Goal: Task Accomplishment & Management: Manage account settings

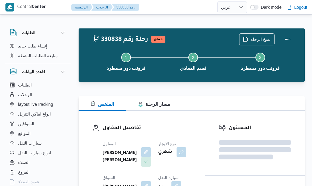
select select "ar"
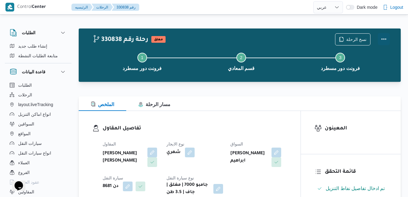
click at [312, 40] on button "Actions" at bounding box center [383, 39] width 12 height 12
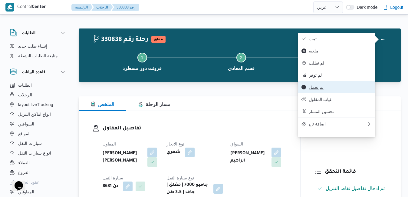
click at [312, 89] on span "لم تحمل" at bounding box center [339, 87] width 63 height 5
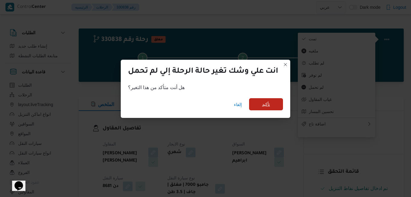
click at [260, 101] on span "تأكيد" at bounding box center [266, 104] width 34 height 12
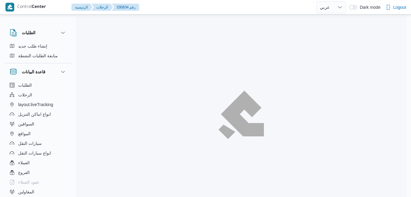
select select "ar"
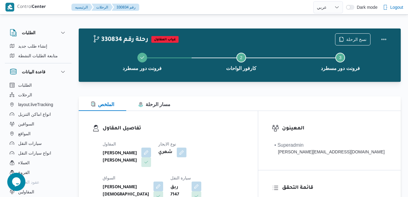
click at [193, 123] on div "تفاصيل المقاول المقاول [PERSON_NAME] [PERSON_NAME] نوع الايجار شهري السواق [PER…" at bounding box center [168, 181] width 179 height 140
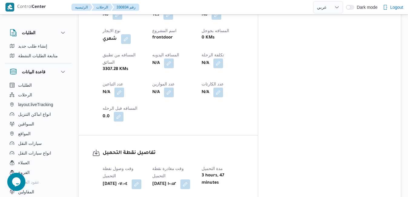
scroll to position [375, 0]
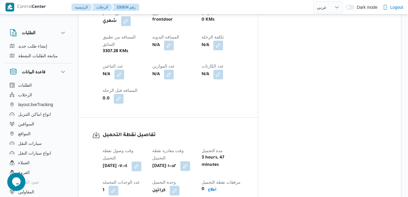
click at [190, 161] on button "button" at bounding box center [185, 166] width 10 height 10
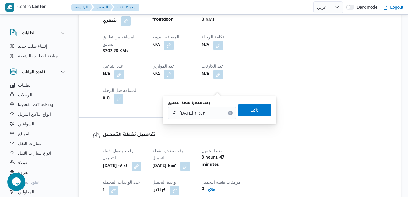
click at [228, 114] on button "Clear input" at bounding box center [230, 112] width 5 height 5
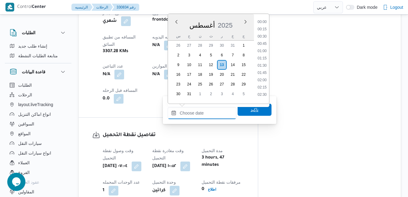
scroll to position [488, 0]
click at [240, 109] on span "تاكيد" at bounding box center [254, 109] width 34 height 12
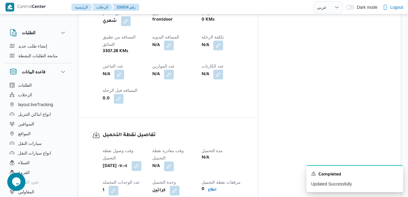
click at [141, 161] on button "button" at bounding box center [137, 166] width 10 height 10
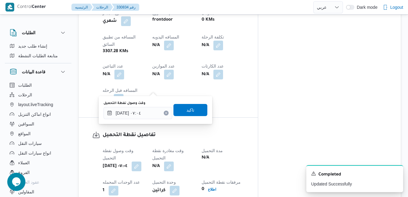
click at [165, 113] on icon "Clear input" at bounding box center [166, 113] width 2 height 2
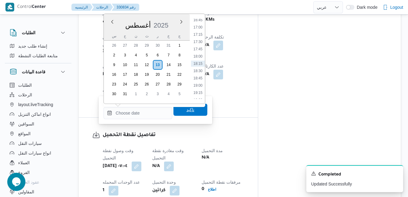
click at [186, 110] on span "تاكيد" at bounding box center [190, 109] width 8 height 7
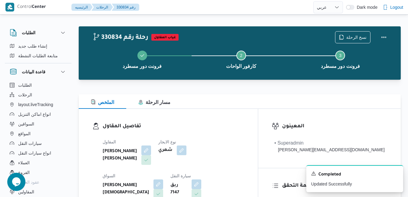
scroll to position [0, 0]
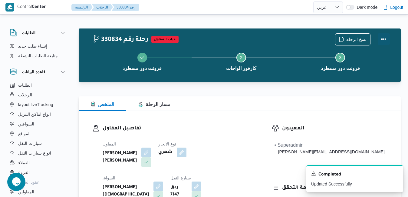
click at [383, 38] on button "Actions" at bounding box center [383, 39] width 12 height 12
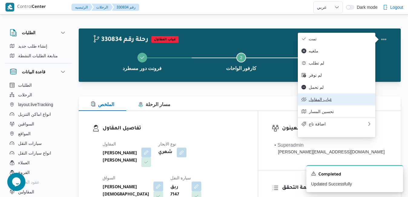
click at [327, 101] on button "غياب المقاول" at bounding box center [336, 99] width 77 height 12
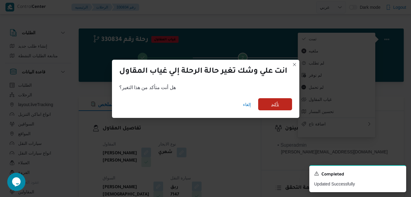
click at [278, 103] on span "تأكيد" at bounding box center [275, 103] width 8 height 7
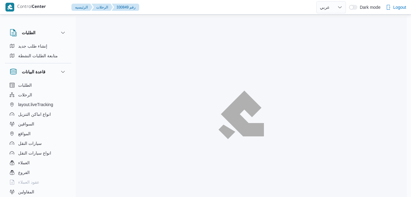
select select "ar"
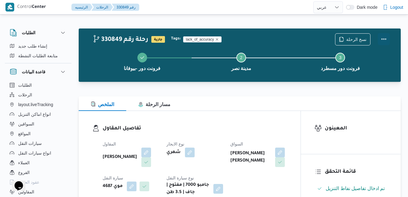
click at [385, 35] on button "Actions" at bounding box center [383, 39] width 12 height 12
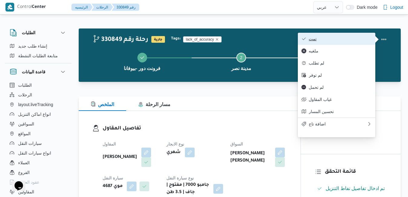
click at [350, 38] on span "تمت" at bounding box center [339, 38] width 63 height 5
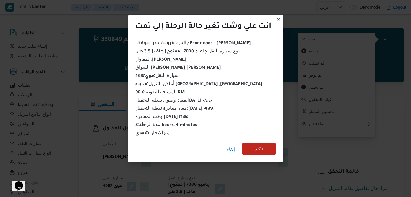
click at [267, 146] on span "تأكيد" at bounding box center [259, 148] width 34 height 12
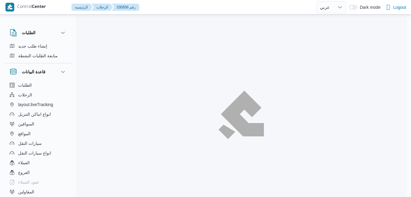
select select "ar"
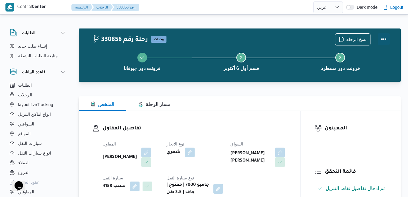
click at [383, 37] on button "Actions" at bounding box center [383, 39] width 12 height 12
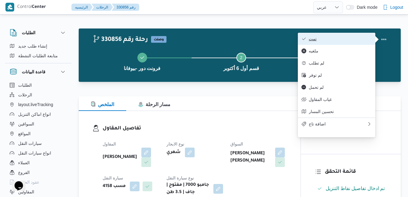
click at [337, 38] on span "تمت" at bounding box center [339, 38] width 63 height 5
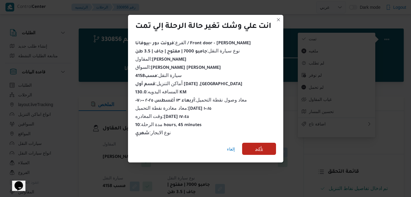
click at [259, 145] on span "تأكيد" at bounding box center [259, 148] width 8 height 7
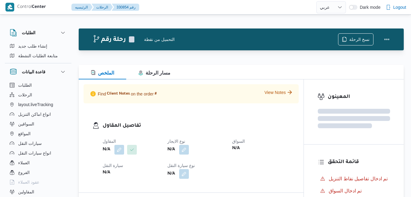
select select "ar"
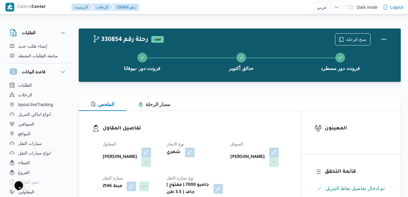
click at [248, 130] on h3 "تفاصيل المقاول" at bounding box center [194, 128] width 184 height 8
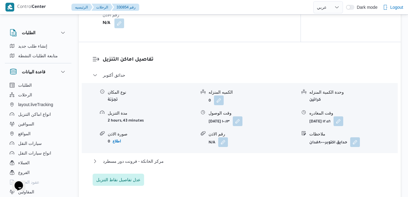
scroll to position [496, 0]
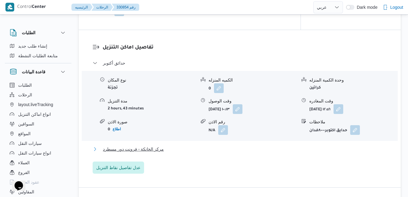
click at [227, 152] on button "مركز الخانكة - فرونت دور مسطرد" at bounding box center [240, 148] width 294 height 7
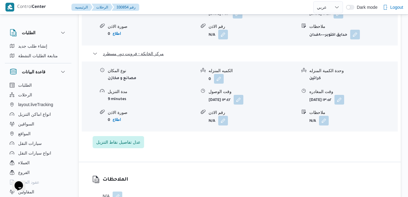
scroll to position [617, 0]
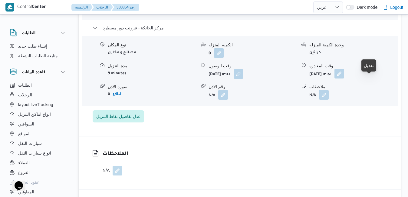
click at [344, 78] on button "button" at bounding box center [339, 74] width 10 height 10
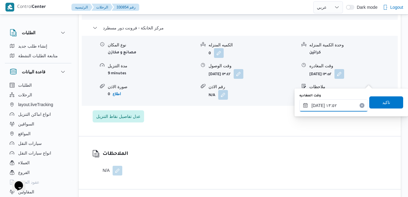
click at [339, 107] on input "١٣/٠٨/٢٠٢٥ ١٣:٥٢" at bounding box center [333, 105] width 69 height 12
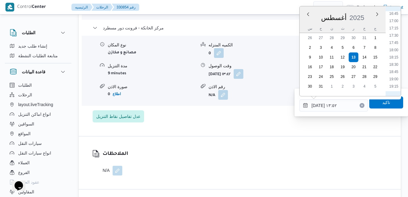
scroll to position [497, 0]
click at [394, 40] on li "18:00" at bounding box center [393, 40] width 14 height 6
type input "١٣/٠٨/٢٠٢٥ ١٨:٠٠"
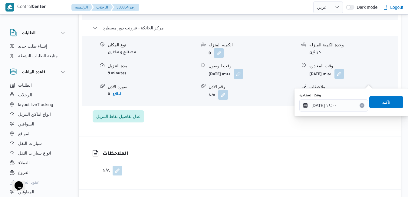
click at [384, 99] on span "تاكيد" at bounding box center [386, 101] width 8 height 7
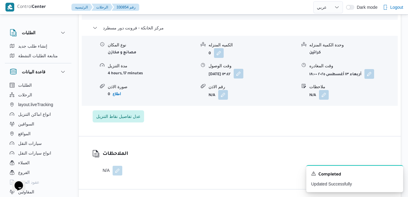
click at [243, 78] on button "button" at bounding box center [238, 74] width 10 height 10
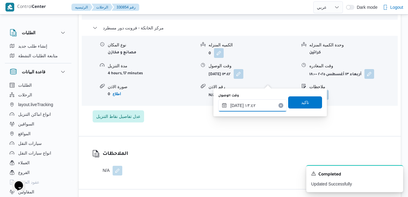
click at [252, 107] on input "١٣/٠٨/٢٠٢٥ ١٣:٤٢" at bounding box center [252, 105] width 69 height 12
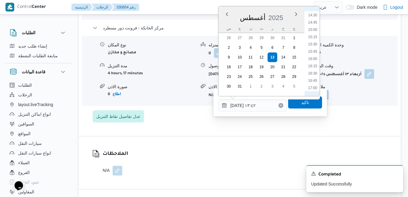
scroll to position [490, 0]
click at [314, 40] on li "17:45" at bounding box center [312, 40] width 14 height 6
type input "١٣/٠٨/٢٠٢٥ ١٧:٤٥"
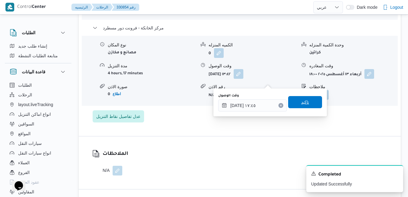
click at [303, 98] on span "تاكيد" at bounding box center [305, 102] width 34 height 12
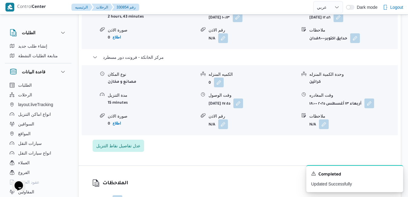
scroll to position [532, 0]
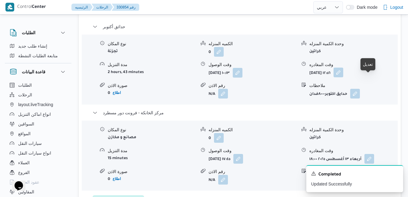
click at [343, 77] on button "button" at bounding box center [338, 72] width 10 height 10
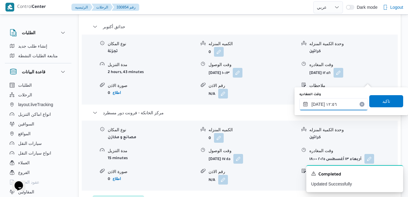
click at [343, 106] on input "١٣/٠٨/٢٠٢٥ ١٢:٥٦" at bounding box center [333, 104] width 69 height 12
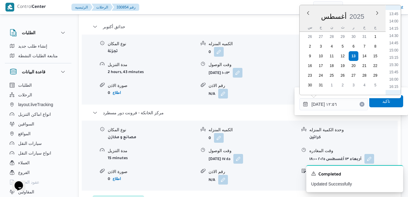
scroll to position [468, 0]
click at [396, 32] on li "16:45" at bounding box center [393, 31] width 14 height 6
type input "١٣/٠٨/٢٠٢٥ ١٦:٤٥"
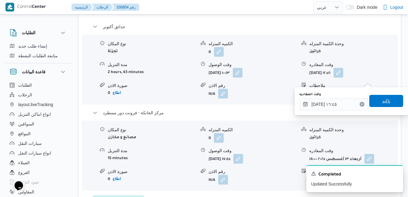
click at [382, 99] on span "تاكيد" at bounding box center [386, 100] width 8 height 7
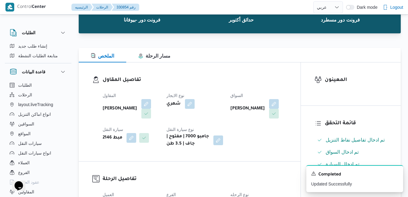
scroll to position [0, 0]
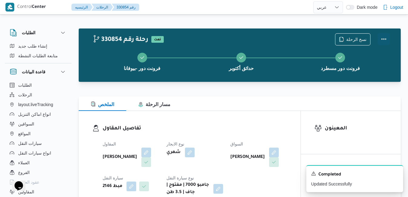
click at [382, 38] on button "Actions" at bounding box center [383, 39] width 12 height 12
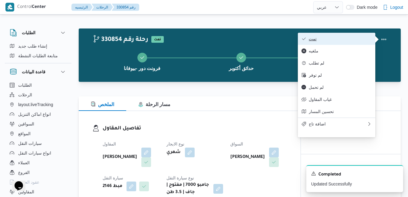
click at [341, 41] on span "تمت" at bounding box center [339, 38] width 63 height 5
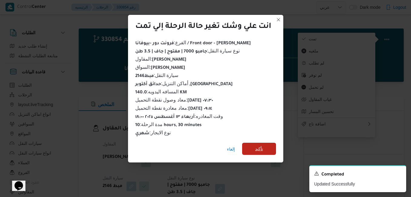
click at [265, 145] on span "تأكيد" at bounding box center [259, 148] width 34 height 12
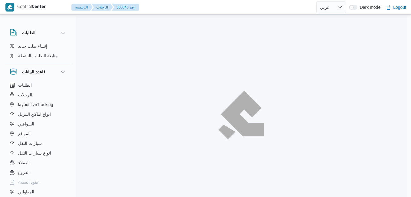
select select "ar"
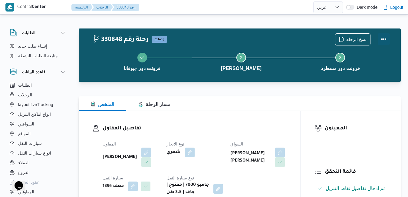
click at [385, 37] on button "Actions" at bounding box center [383, 39] width 12 height 12
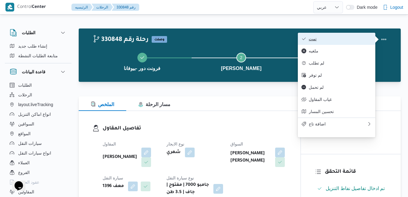
click at [351, 40] on span "تمت" at bounding box center [339, 38] width 63 height 5
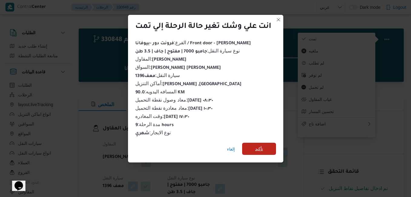
click at [263, 145] on span "تأكيد" at bounding box center [259, 148] width 8 height 7
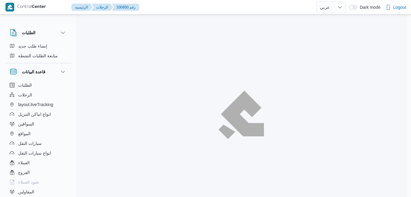
select select "ar"
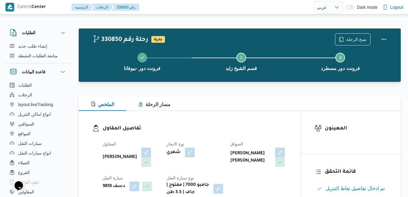
click at [273, 121] on div "تفاصيل المقاول المقاول [PERSON_NAME] نوع الايجار شهري السواق [PERSON_NAME] [PER…" at bounding box center [190, 160] width 222 height 99
click at [383, 41] on button "Actions" at bounding box center [383, 39] width 12 height 12
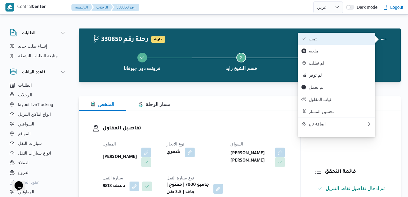
click at [353, 41] on span "تمت" at bounding box center [339, 38] width 63 height 5
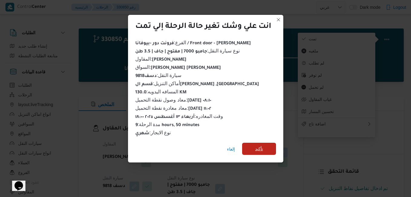
click at [260, 147] on span "تأكيد" at bounding box center [259, 148] width 8 height 7
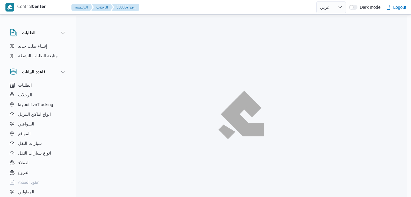
select select "ar"
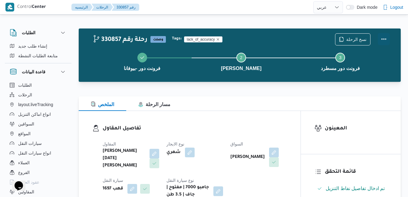
click at [383, 40] on button "Actions" at bounding box center [383, 39] width 12 height 12
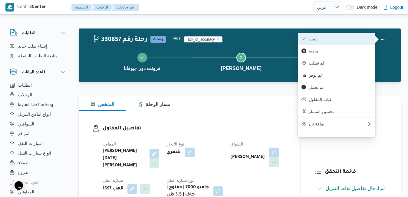
click at [329, 39] on span "تمت" at bounding box center [339, 38] width 63 height 5
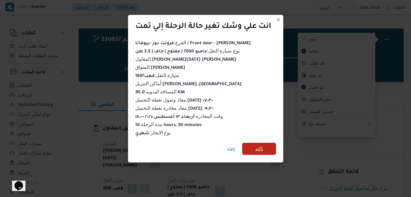
click at [257, 145] on span "تأكيد" at bounding box center [259, 148] width 8 height 7
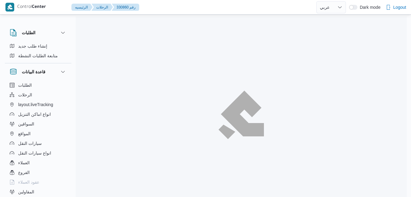
select select "ar"
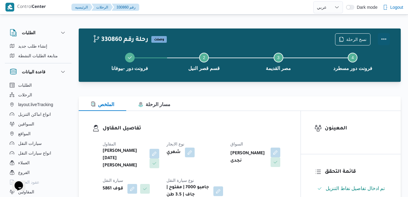
click at [384, 41] on button "Actions" at bounding box center [383, 39] width 12 height 12
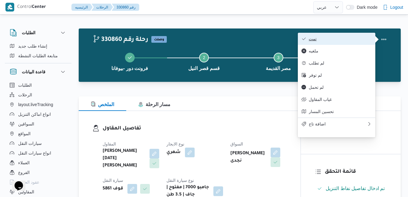
click at [349, 40] on span "تمت" at bounding box center [339, 38] width 63 height 5
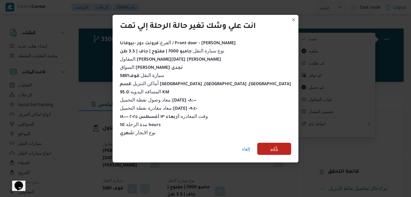
click at [270, 145] on span "تأكيد" at bounding box center [274, 148] width 8 height 7
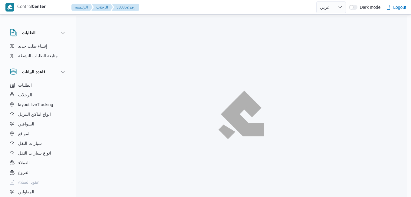
select select "ar"
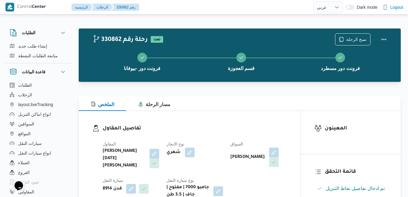
click at [239, 139] on div "المقاول ابراهيم رمضان ابراهيم عثمان ابوباشا نوع الايجار شهري السواق اشرف عبدالب…" at bounding box center [194, 168] width 191 height 65
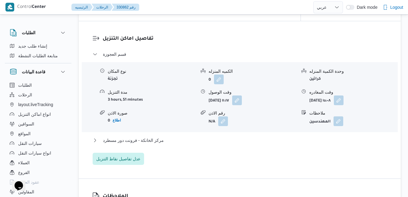
scroll to position [520, 0]
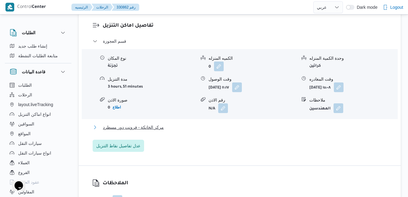
click at [241, 131] on button "مركز الخانكة - فرونت دور مسطرد" at bounding box center [240, 126] width 294 height 7
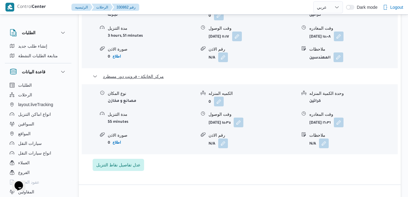
scroll to position [581, 0]
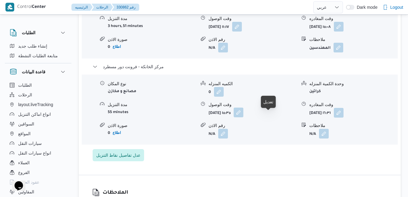
click at [243, 117] on button "button" at bounding box center [238, 112] width 10 height 10
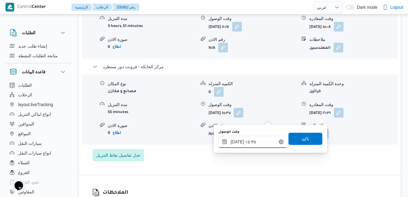
click at [237, 143] on input "١٣/٠٨/٢٠٢٥ ١٥:٣٥" at bounding box center [252, 141] width 69 height 12
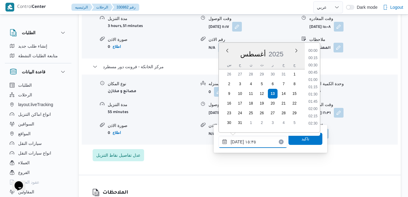
scroll to position [408, 0]
click at [314, 115] on li "16:15" at bounding box center [313, 114] width 14 height 6
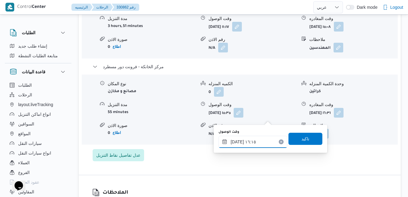
click at [236, 142] on input "١٣/٠٨/٢٠٢٥ ١٦:١٥" at bounding box center [252, 141] width 69 height 12
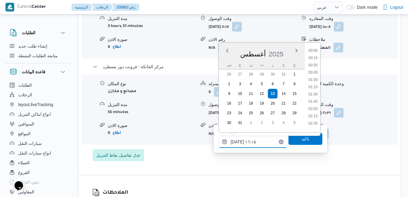
scroll to position [430, 0]
type input "١٣/٠٨/٢٠٢٥ ١٦:20"
click at [308, 141] on span "تاكيد" at bounding box center [305, 138] width 34 height 12
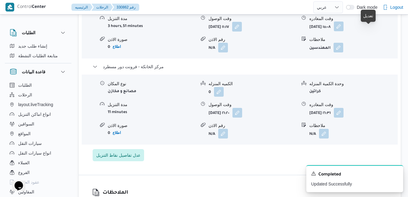
click at [343, 31] on button "button" at bounding box center [338, 26] width 10 height 10
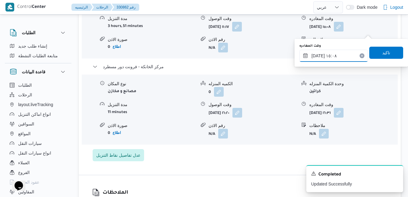
click at [340, 58] on input "١٣/٠٨/٢٠٢٥ ١٥:٠٨" at bounding box center [333, 56] width 69 height 12
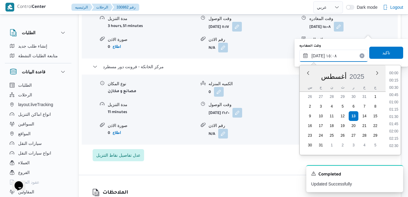
scroll to position [394, 0]
click at [393, 128] on li "15:30" at bounding box center [393, 129] width 14 height 6
type input "١٣/٠٨/٢٠٢٥ ١٥:٣٠"
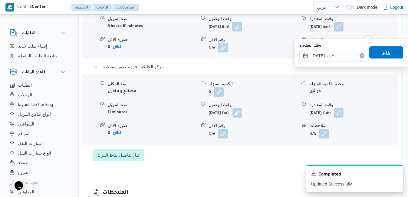
click at [384, 51] on span "تاكيد" at bounding box center [386, 52] width 8 height 7
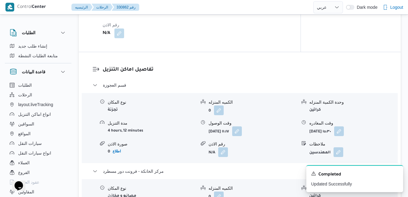
scroll to position [484, 0]
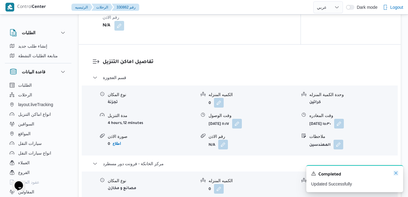
click at [395, 174] on icon "Dismiss toast" at bounding box center [395, 172] width 5 height 5
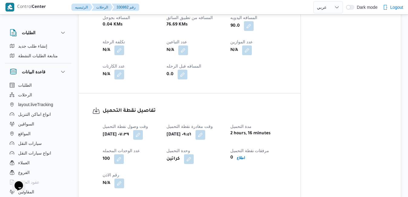
scroll to position [314, 0]
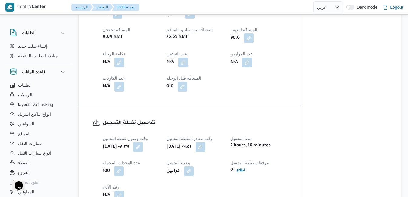
click at [277, 121] on h3 "تفاصيل نقطة التحميل" at bounding box center [194, 123] width 184 height 8
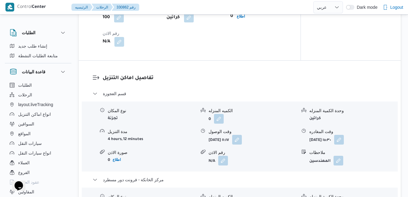
scroll to position [472, 0]
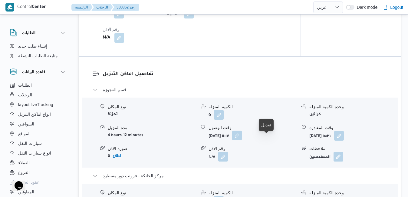
click at [242, 140] on button "button" at bounding box center [237, 135] width 10 height 10
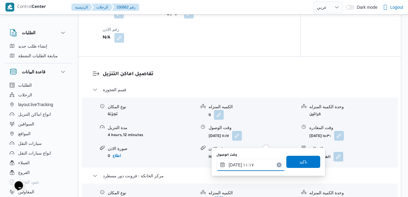
click at [237, 163] on input "١٣/٠٨/٢٠٢٥ ١١:١٧" at bounding box center [250, 164] width 69 height 12
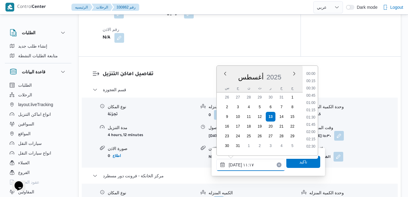
scroll to position [285, 0]
click at [314, 92] on li "10:30" at bounding box center [311, 93] width 14 height 6
type input "١٣/٠٨/٢٠٢٥ ١٠:٣٠"
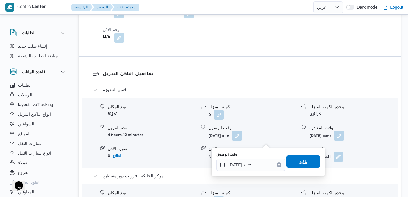
click at [299, 162] on span "تاكيد" at bounding box center [303, 161] width 8 height 7
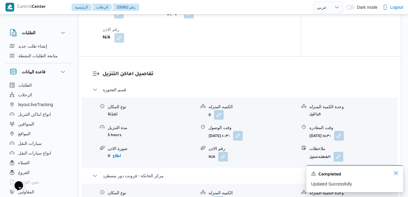
click at [395, 171] on icon "Dismiss toast" at bounding box center [395, 172] width 5 height 5
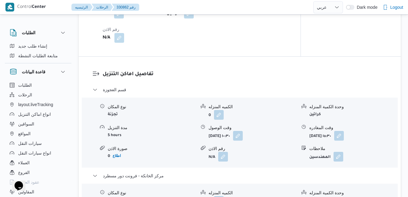
click at [382, 78] on h3 "تفاصيل اماكن التنزيل" at bounding box center [244, 74] width 284 height 8
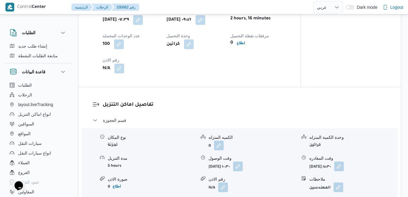
scroll to position [0, 0]
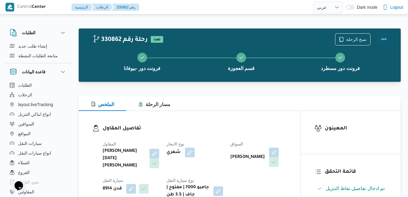
click at [386, 36] on button "Actions" at bounding box center [383, 39] width 12 height 12
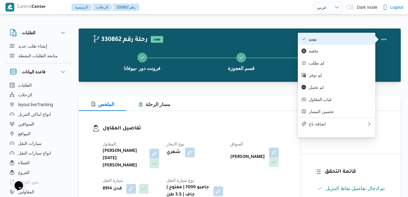
click at [343, 44] on button "تمت" at bounding box center [336, 39] width 77 height 12
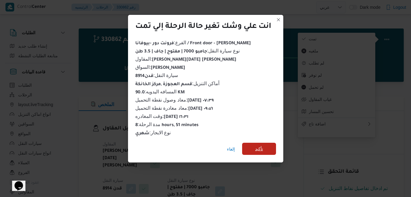
click at [262, 145] on span "تأكيد" at bounding box center [259, 148] width 8 height 7
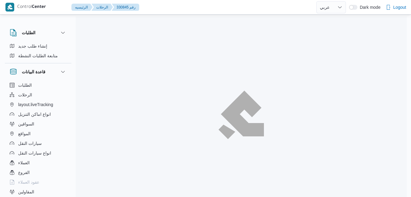
select select "ar"
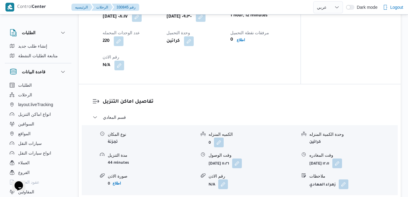
scroll to position [460, 0]
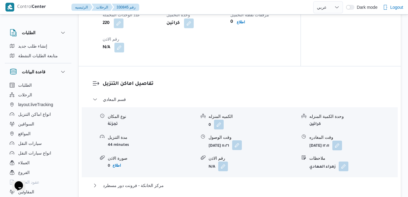
click at [242, 150] on button "button" at bounding box center [237, 145] width 10 height 10
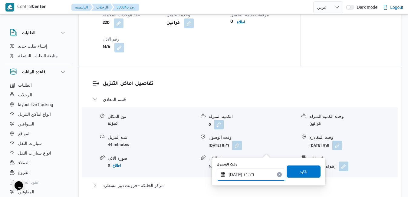
click at [243, 173] on input "١٣/٠٨/٢٠٢٥ ١١:٢٦" at bounding box center [250, 174] width 69 height 12
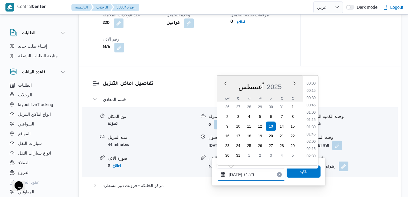
scroll to position [285, 0]
click at [315, 103] on li "10:30" at bounding box center [311, 103] width 14 height 6
type input "١٣/٠٨/٢٠٢٥ ١٠:٣٠"
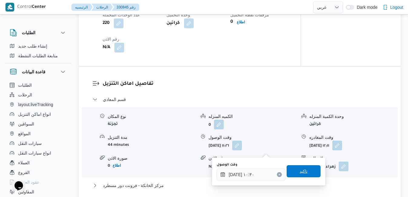
click at [299, 170] on span "تاكيد" at bounding box center [303, 170] width 8 height 7
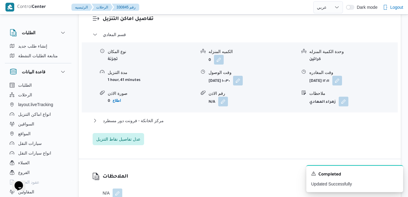
scroll to position [544, 0]
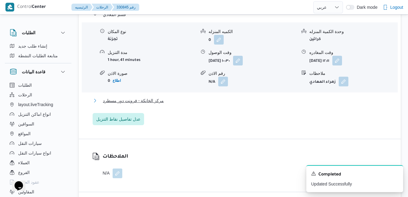
click at [293, 104] on button "مركز الخانكة - فرونت دور مسطرد" at bounding box center [240, 100] width 294 height 7
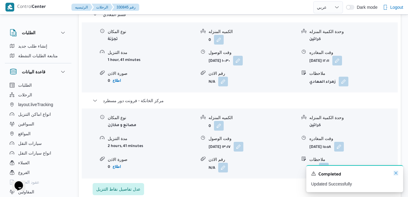
click at [395, 171] on icon "Dismiss toast" at bounding box center [395, 172] width 5 height 5
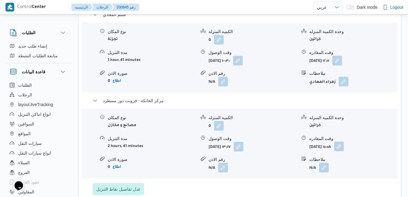
click at [343, 151] on button "button" at bounding box center [339, 146] width 10 height 10
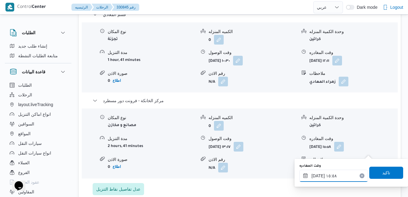
click at [338, 174] on input "١٣/٠٨/٢٠٢٥ ١٥:٥٨" at bounding box center [333, 175] width 69 height 12
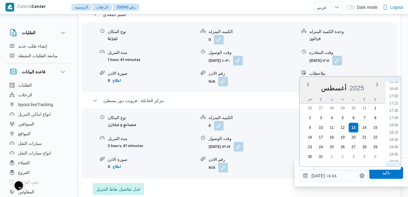
scroll to position [485, 0]
click at [395, 108] on li "17:30" at bounding box center [393, 107] width 14 height 6
type input "١٣/٠٨/٢٠٢٥ ١٧:٣٠"
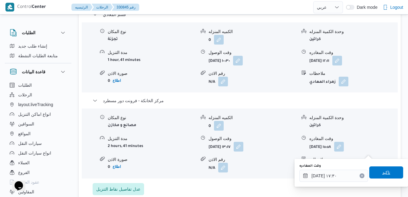
click at [375, 172] on span "تاكيد" at bounding box center [386, 172] width 34 height 12
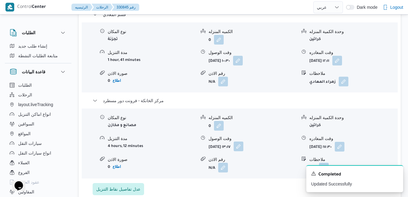
click at [243, 151] on button "button" at bounding box center [238, 146] width 10 height 10
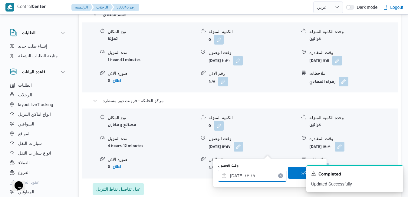
click at [255, 175] on input "١٣/٠٨/٢٠٢٥ ١٣:١٧" at bounding box center [252, 175] width 69 height 12
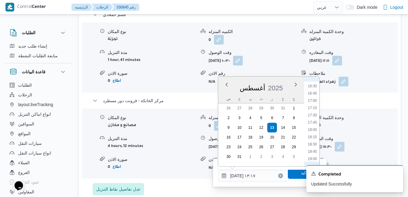
scroll to position [483, 0]
click at [314, 104] on li "17:15" at bounding box center [312, 102] width 14 height 6
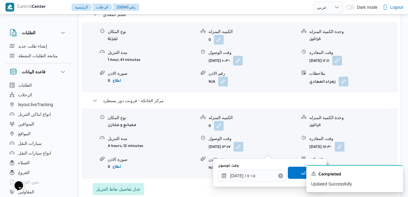
type input "١٣/٠٨/٢٠٢٥ ١٣:١٧"
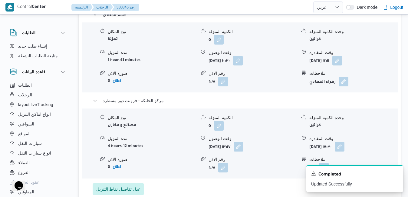
click at [295, 171] on div "A new notification appears Completed Updated Successfully" at bounding box center [347, 178] width 121 height 37
click at [396, 174] on icon "Dismiss toast" at bounding box center [395, 172] width 5 height 5
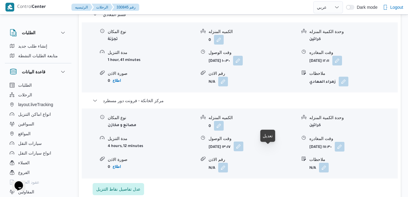
click at [243, 151] on button "button" at bounding box center [238, 146] width 10 height 10
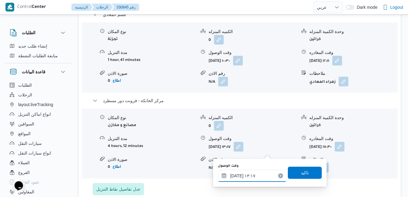
click at [249, 174] on input "١٣/٠٨/٢٠٢٥ ١٣:١٧" at bounding box center [252, 175] width 69 height 12
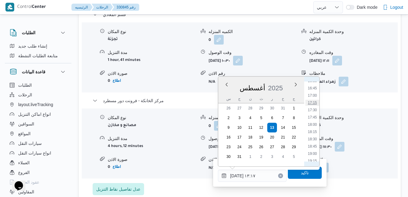
click at [313, 103] on li "17:15" at bounding box center [312, 102] width 14 height 6
type input "١٣/٠٨/٢٠٢٥ ١٧:١٥"
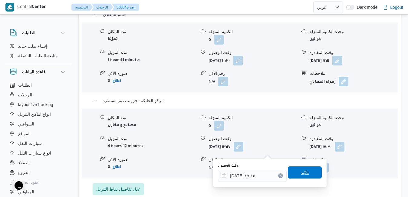
click at [305, 167] on span "تاكيد" at bounding box center [305, 172] width 34 height 12
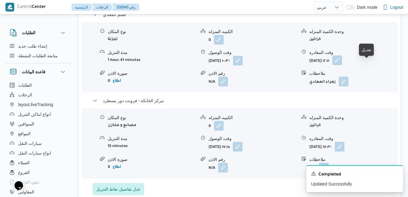
click at [342, 65] on button "button" at bounding box center [337, 60] width 10 height 10
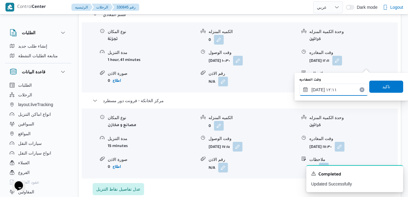
click at [336, 91] on input "١٣/٠٨/٢٠٢٥ ١٢:١١" at bounding box center [333, 89] width 69 height 12
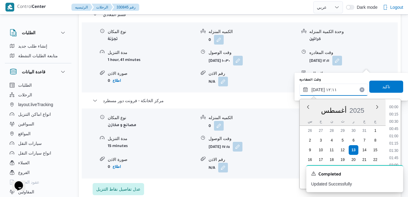
scroll to position [307, 0]
click at [396, 172] on icon "Dismiss toast" at bounding box center [395, 172] width 3 height 3
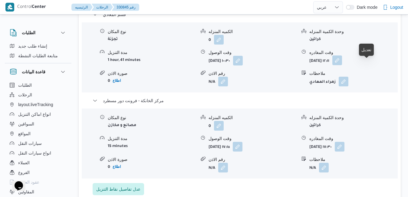
click at [342, 64] on button "button" at bounding box center [337, 60] width 10 height 10
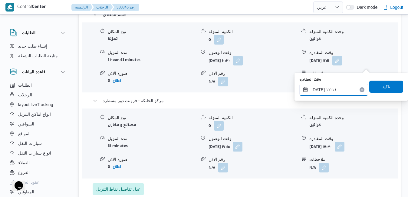
click at [343, 90] on input "١٣/٠٨/٢٠٢٥ ١٢:١١" at bounding box center [333, 89] width 69 height 12
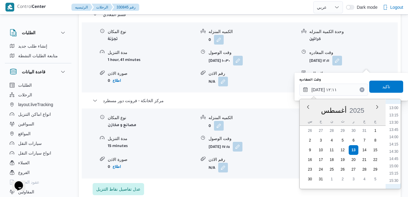
scroll to position [446, 0]
click at [396, 140] on li "16:30" at bounding box center [393, 139] width 14 height 6
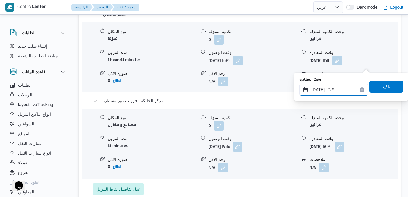
click at [318, 89] on input "١٣/٠٨/٢٠٢٥ ١٦:٣٠" at bounding box center [333, 89] width 69 height 12
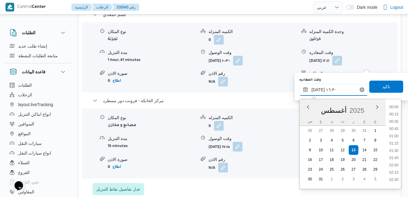
scroll to position [437, 0]
type input "١٣/٠٨/٢٠٢٥ ١٦:40"
click at [382, 86] on span "تاكيد" at bounding box center [386, 86] width 8 height 7
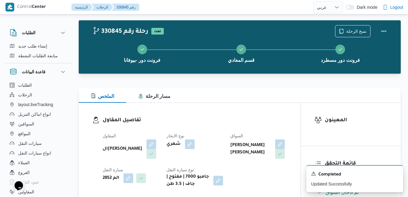
scroll to position [0, 0]
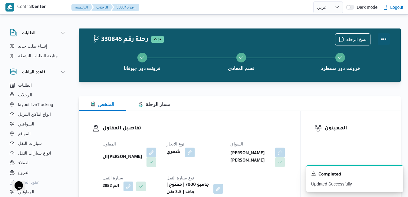
click at [386, 37] on button "Actions" at bounding box center [383, 39] width 12 height 12
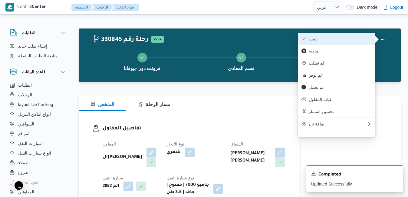
click at [343, 39] on span "تمت" at bounding box center [339, 38] width 63 height 5
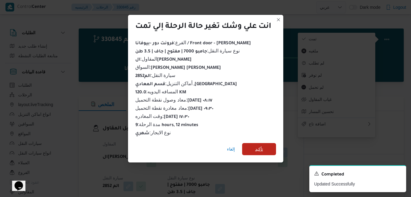
click at [265, 149] on span "تأكيد" at bounding box center [259, 149] width 34 height 12
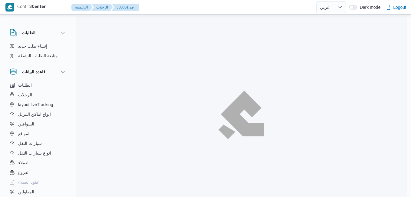
select select "ar"
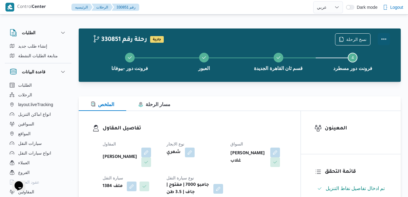
click at [381, 40] on button "Actions" at bounding box center [383, 39] width 12 height 12
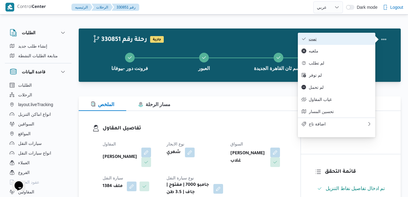
click at [342, 43] on button "تمت" at bounding box center [336, 39] width 77 height 12
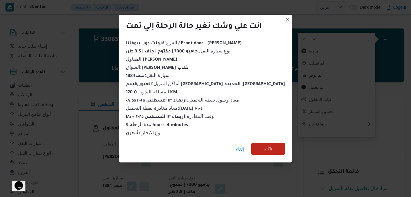
click at [262, 149] on span "تأكيد" at bounding box center [268, 148] width 34 height 12
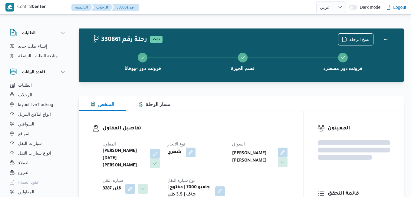
select select "ar"
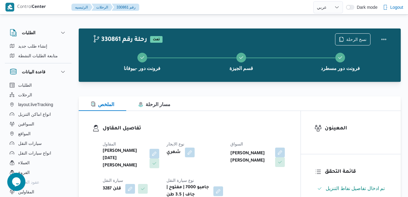
click at [230, 124] on div "تفاصيل المقاول المقاول [PERSON_NAME][DATE] [PERSON_NAME] نوع الايجار شهري السوا…" at bounding box center [190, 161] width 222 height 101
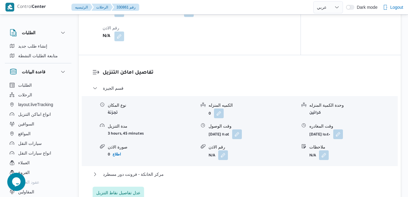
scroll to position [484, 0]
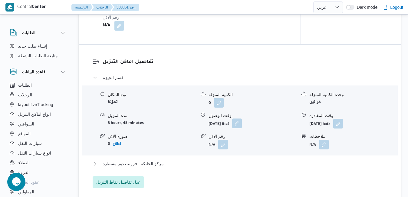
click at [242, 128] on button "button" at bounding box center [237, 123] width 10 height 10
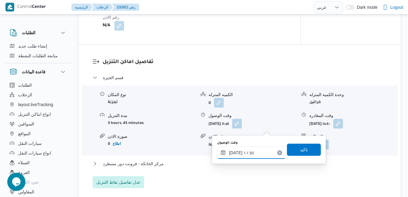
click at [236, 152] on input "١٣/٠٨/٢٠٢٥ ١١:٥٤" at bounding box center [251, 152] width 69 height 12
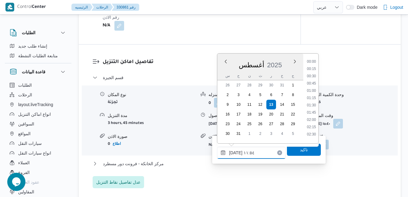
scroll to position [299, 0]
click at [309, 89] on li "11:15" at bounding box center [311, 89] width 14 height 6
type input "١٣/٠٨/٢٠٢٥ ١١:١٥"
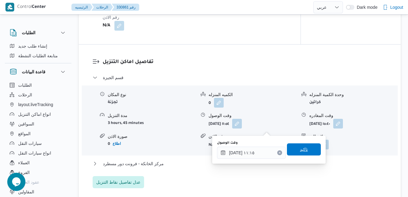
click at [300, 150] on span "تاكيد" at bounding box center [304, 148] width 8 height 7
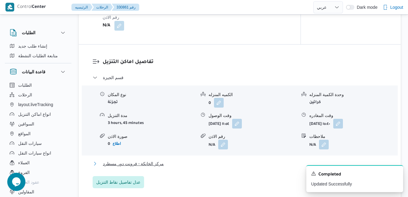
click at [254, 167] on button "مركز الخانكة - فرونت دور مسطرد" at bounding box center [240, 163] width 294 height 7
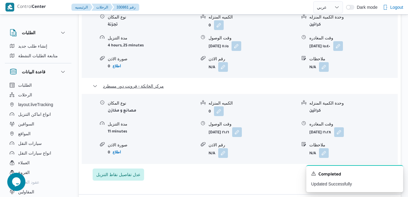
scroll to position [629, 0]
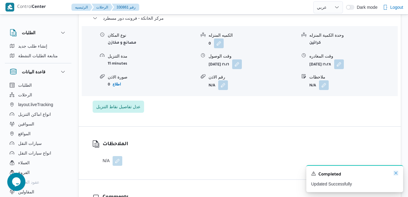
click at [395, 174] on icon "Dismiss toast" at bounding box center [395, 172] width 5 height 5
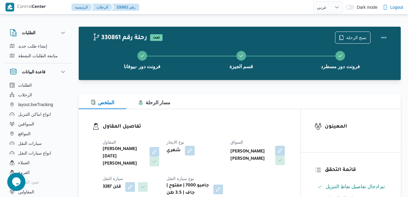
scroll to position [0, 0]
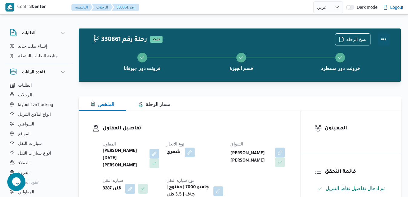
click at [381, 39] on button "Actions" at bounding box center [383, 39] width 12 height 12
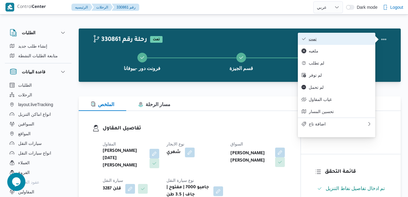
click at [344, 38] on span "تمت" at bounding box center [339, 38] width 63 height 5
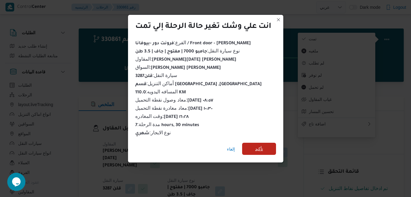
click at [256, 148] on span "تأكيد" at bounding box center [259, 148] width 8 height 7
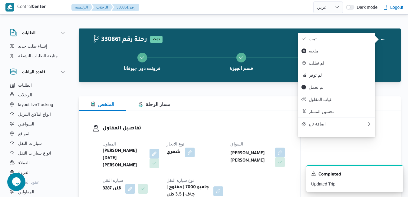
click at [253, 119] on div "تفاصيل المقاول المقاول ابراهيم رمضان ابراهيم عثمان ابوباشا نوع الايجار شهري الس…" at bounding box center [190, 161] width 222 height 101
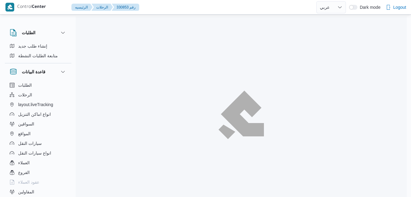
select select "ar"
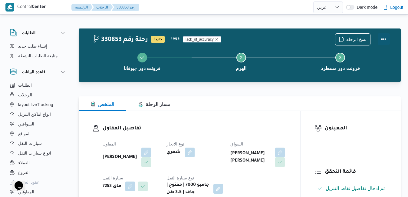
click at [386, 40] on button "Actions" at bounding box center [383, 39] width 12 height 12
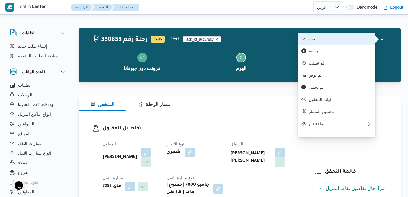
click at [354, 38] on span "تمت" at bounding box center [339, 38] width 63 height 5
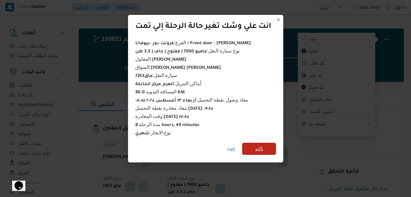
click at [265, 149] on span "تأكيد" at bounding box center [259, 148] width 34 height 12
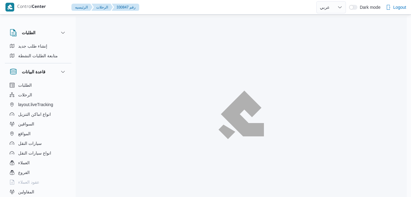
select select "ar"
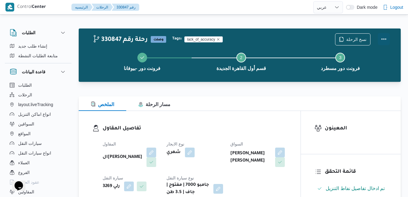
click at [384, 37] on button "Actions" at bounding box center [383, 39] width 12 height 12
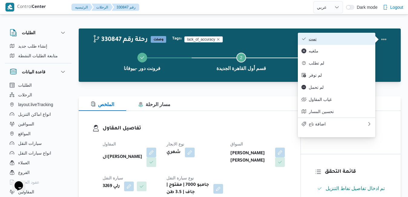
click at [343, 42] on button "تمت" at bounding box center [336, 39] width 77 height 12
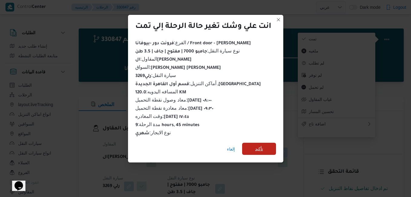
click at [262, 145] on span "تأكيد" at bounding box center [259, 148] width 8 height 7
